Goal: Obtain resource: Download file/media

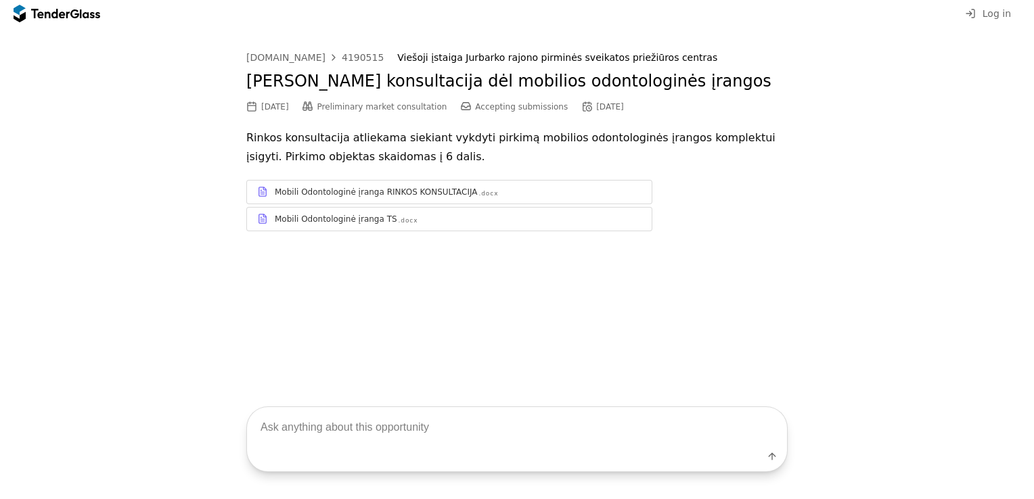
click at [392, 192] on div "Mobili Odontologinė įranga RINKOS KONSULTACIJA" at bounding box center [376, 192] width 203 height 11
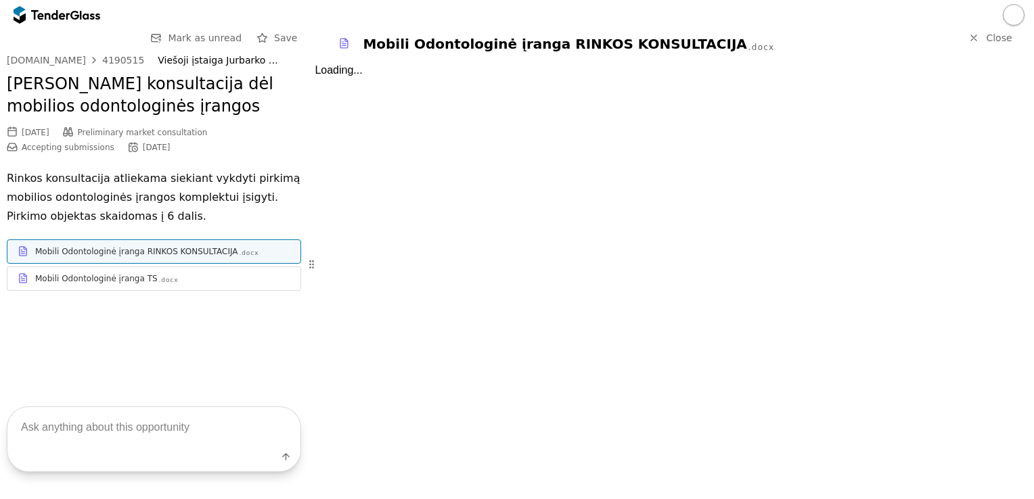
click at [159, 282] on div ".docx" at bounding box center [169, 280] width 20 height 9
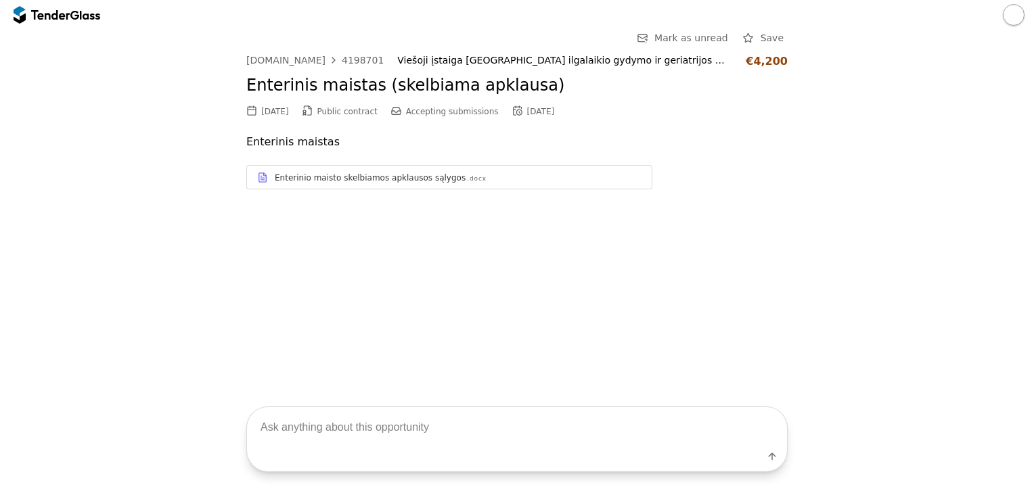
click at [478, 179] on div "Enterinio maisto skelbiamos apklausos sąlygos .docx" at bounding box center [458, 178] width 367 height 11
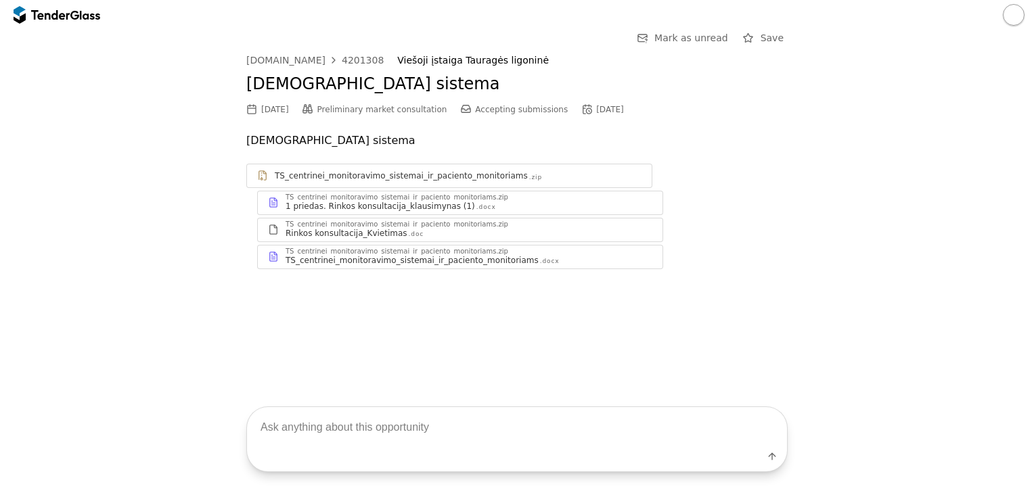
click at [332, 262] on div "TS_centrinei_monitoravimo_sistemai_ir_paciento_monitoriams" at bounding box center [412, 260] width 253 height 11
